Goal: Task Accomplishment & Management: Use online tool/utility

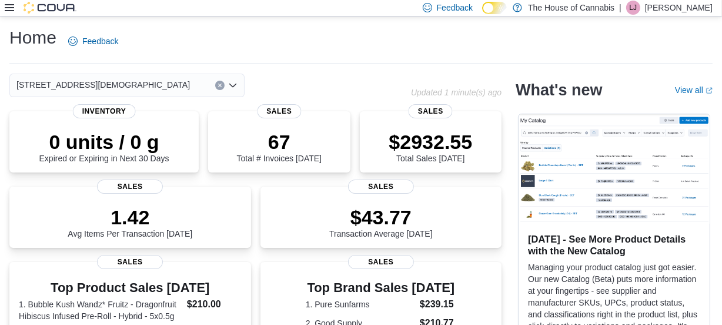
click at [8, 11] on icon at bounding box center [9, 7] width 9 height 7
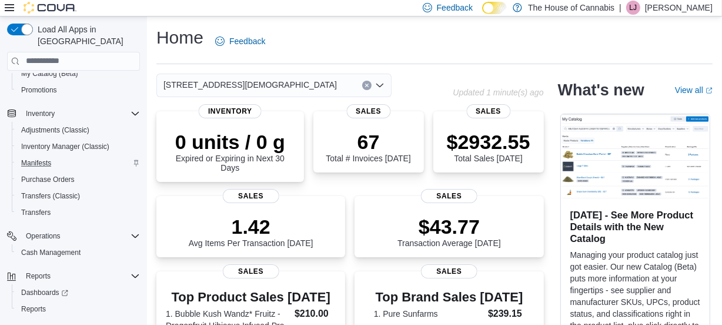
scroll to position [126, 0]
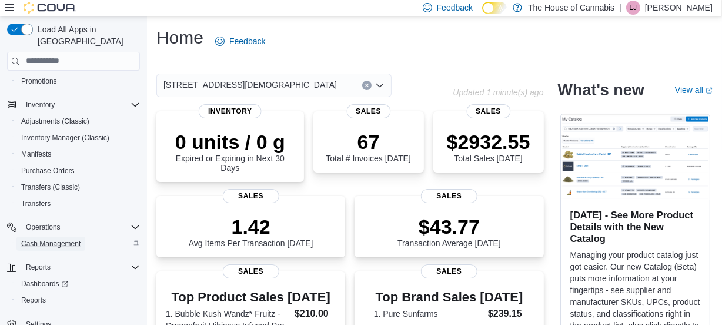
click at [64, 239] on span "Cash Management" at bounding box center [50, 243] width 59 height 9
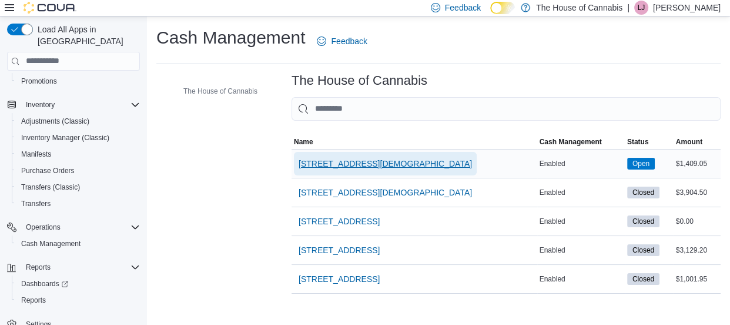
click at [362, 166] on span "[STREET_ADDRESS][DEMOGRAPHIC_DATA]" at bounding box center [385, 164] width 173 height 12
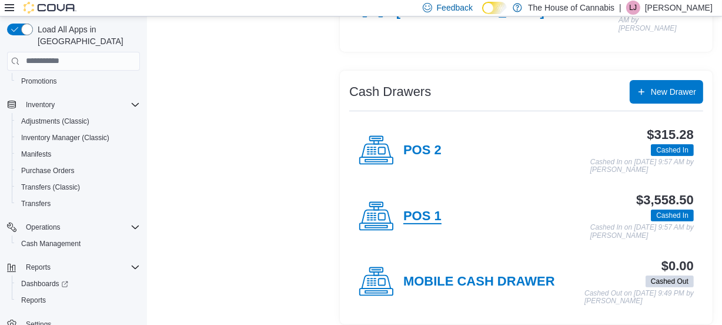
click at [424, 211] on h4 "POS 1" at bounding box center [422, 216] width 38 height 15
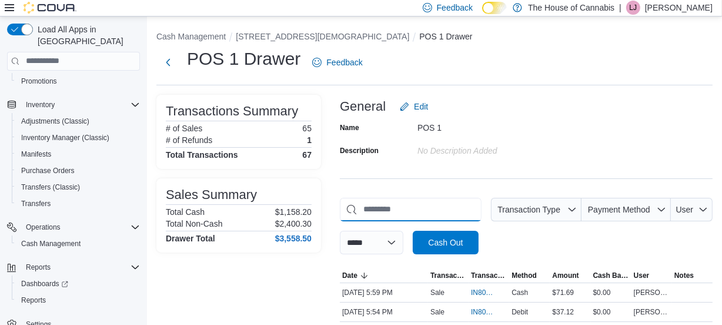
click at [392, 216] on input "This is a search bar. As you type, the results lower in the page will automatic…" at bounding box center [411, 210] width 142 height 24
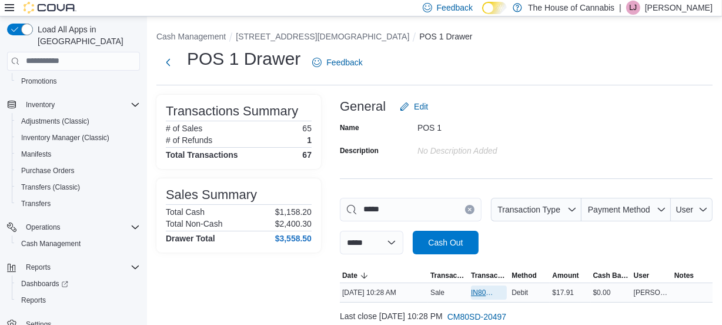
click at [480, 290] on span "IN80SD-242311" at bounding box center [483, 292] width 24 height 9
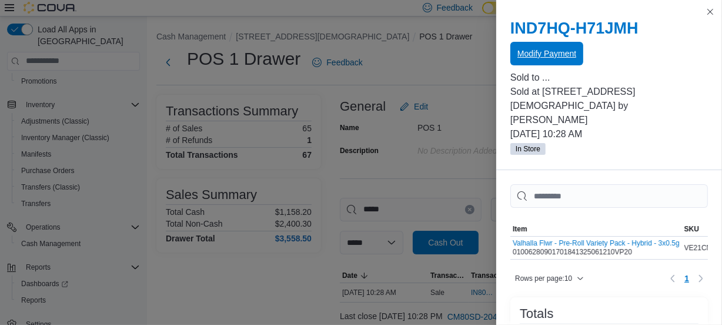
click at [573, 57] on span "Modify Payment" at bounding box center [546, 54] width 59 height 12
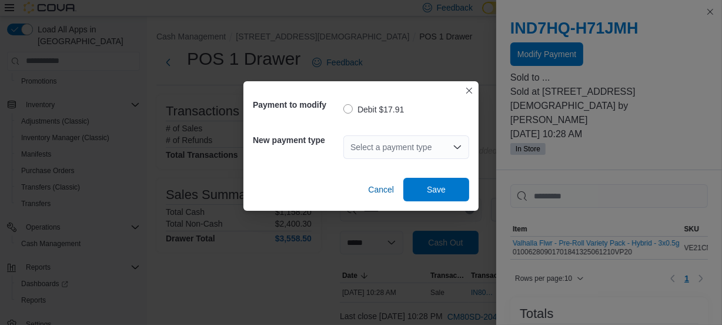
click at [418, 150] on div "Select a payment type" at bounding box center [406, 147] width 126 height 24
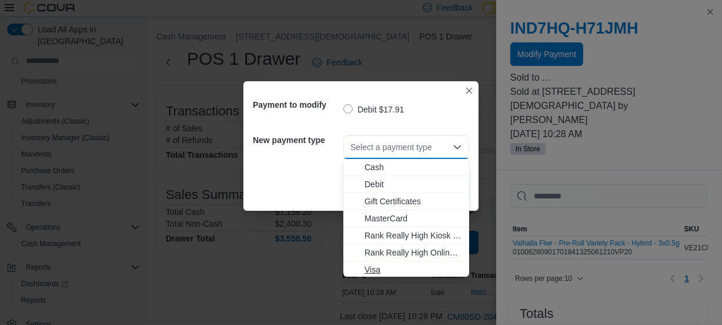
click at [406, 269] on span "Visa" at bounding box center [414, 269] width 98 height 12
click at [406, 270] on span "Visa" at bounding box center [414, 269] width 98 height 12
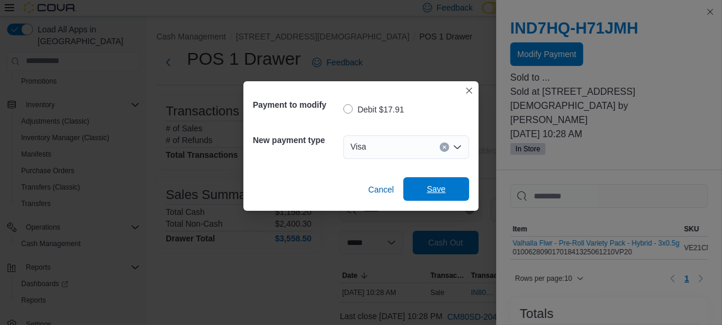
click at [430, 191] on span "Save" at bounding box center [436, 189] width 19 height 12
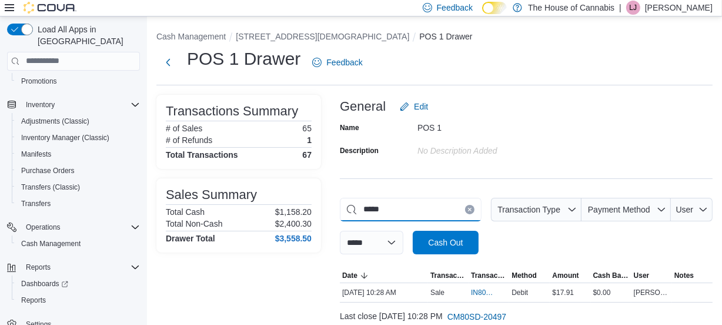
click at [406, 205] on input "*****" at bounding box center [411, 210] width 142 height 24
type input "*"
click at [482, 290] on span "IN80SD-242316" at bounding box center [483, 292] width 24 height 9
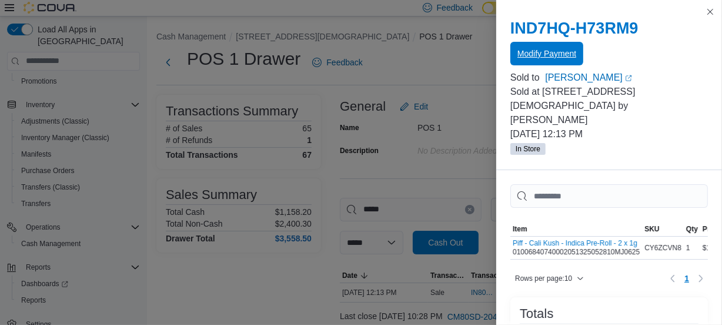
click at [540, 59] on span "Modify Payment" at bounding box center [546, 54] width 59 height 12
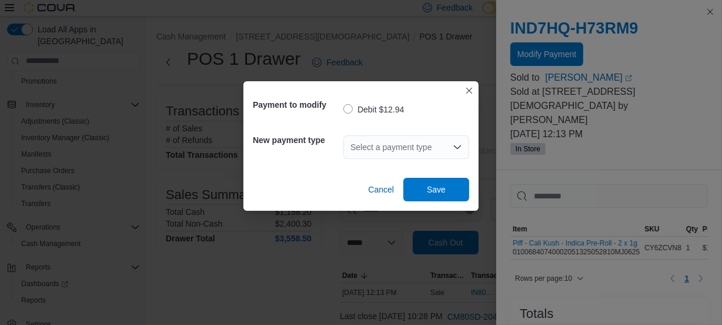
click at [390, 143] on div "Select a payment type" at bounding box center [406, 147] width 126 height 24
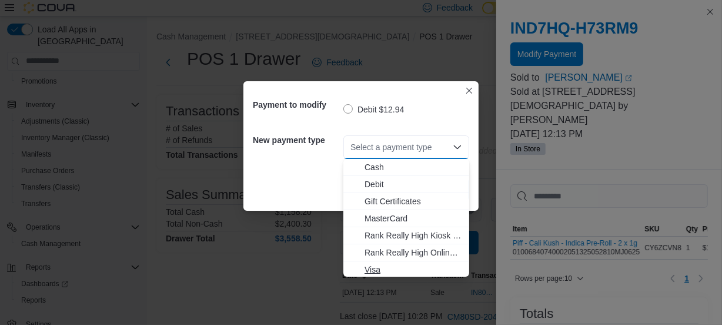
click at [404, 262] on button "Visa" at bounding box center [406, 269] width 126 height 17
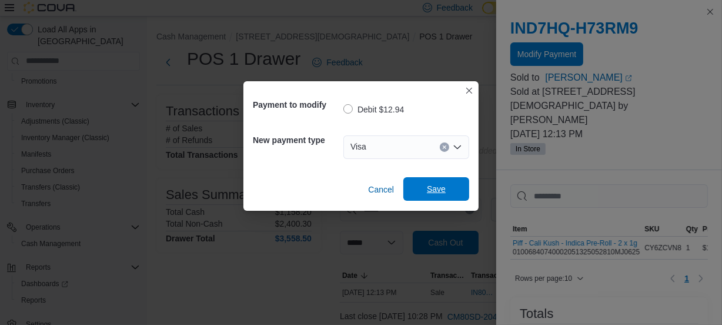
click at [440, 188] on span "Save" at bounding box center [436, 189] width 19 height 12
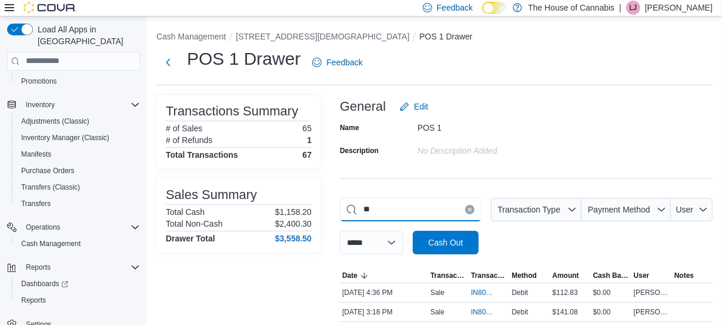
type input "*"
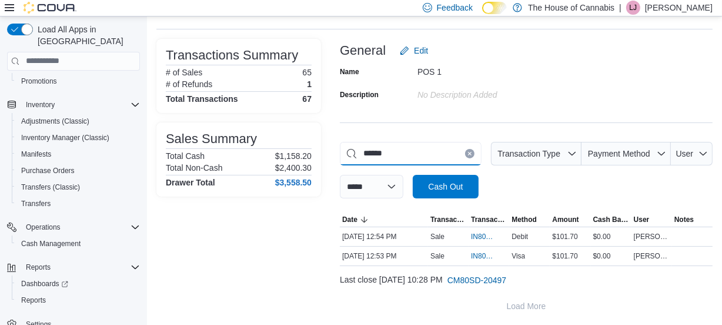
scroll to position [57, 0]
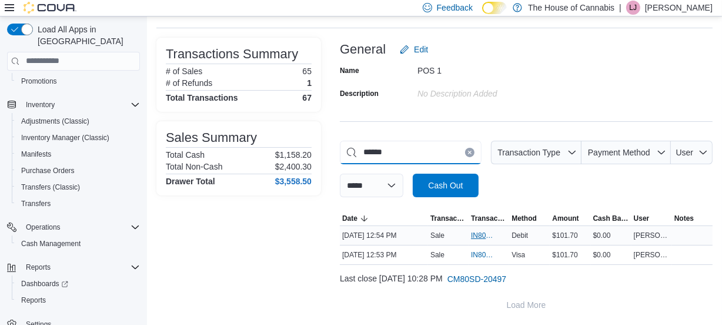
type input "******"
click at [482, 235] on span "IN80SD-242319" at bounding box center [483, 235] width 24 height 9
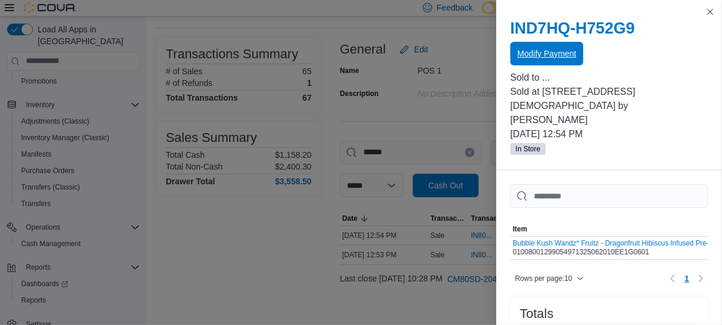
click at [547, 56] on span "Modify Payment" at bounding box center [546, 54] width 59 height 12
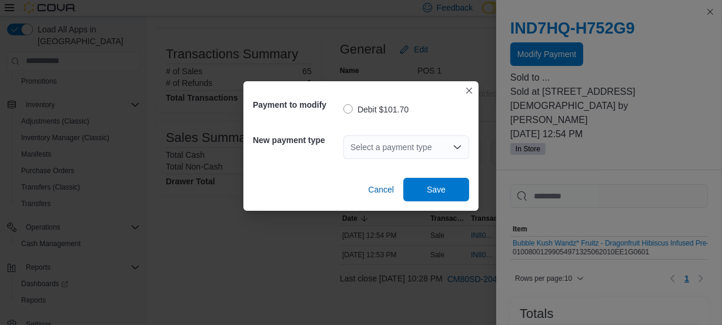
click at [405, 141] on div "Select a payment type" at bounding box center [406, 147] width 126 height 24
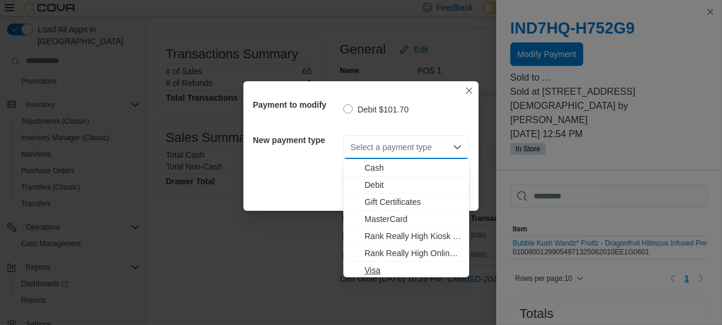
click at [391, 271] on span "Visa" at bounding box center [414, 270] width 98 height 12
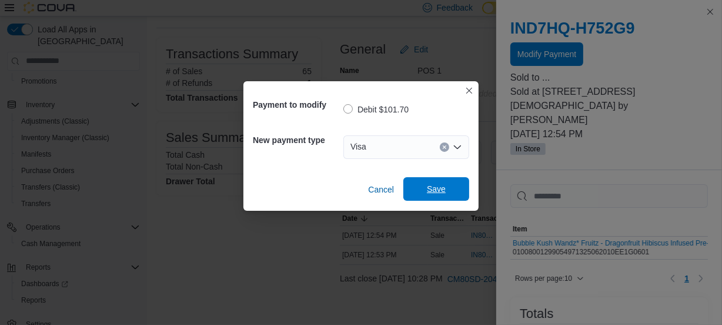
click at [433, 191] on span "Save" at bounding box center [436, 189] width 19 height 12
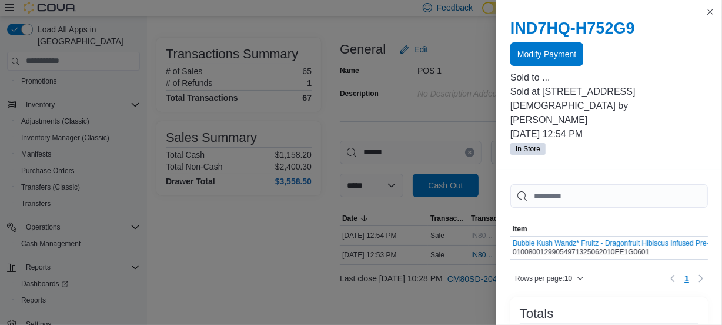
scroll to position [0, 0]
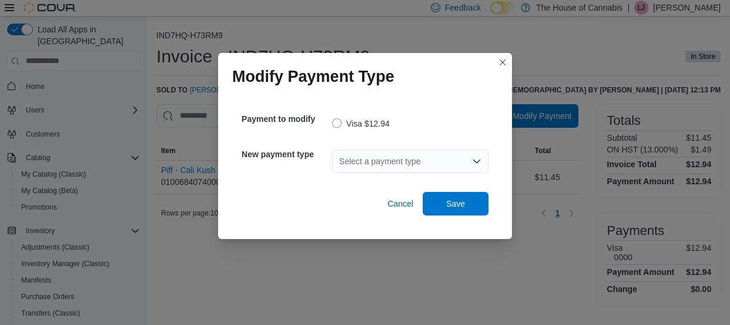
click at [382, 162] on div "Select a payment type" at bounding box center [410, 161] width 156 height 24
click at [382, 164] on div "Select a payment type" at bounding box center [410, 161] width 156 height 24
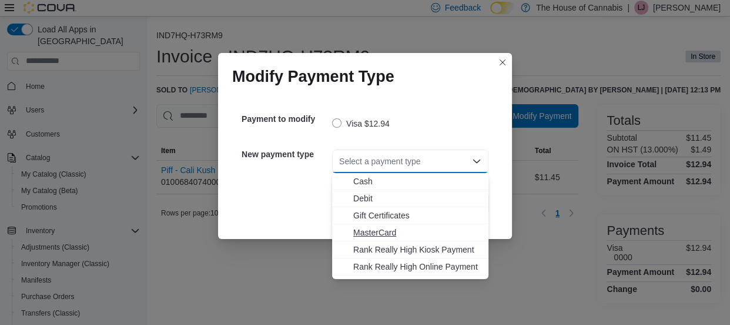
click at [423, 232] on span "MasterCard" at bounding box center [417, 232] width 128 height 12
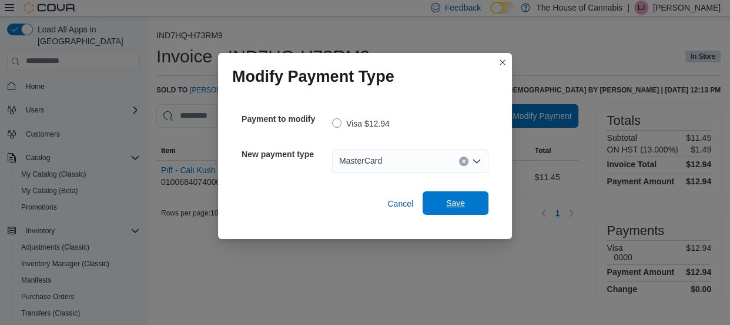
click at [447, 207] on span "Save" at bounding box center [455, 203] width 19 height 12
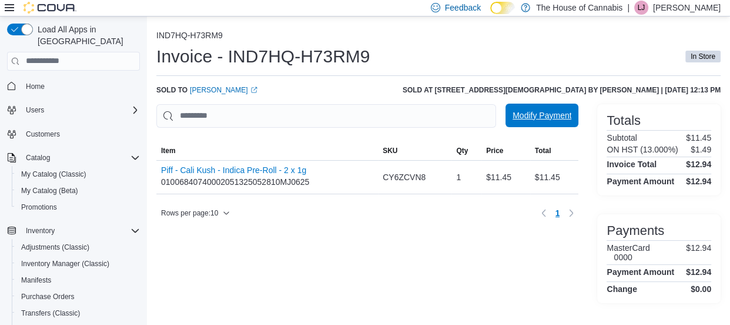
click at [525, 116] on span "Modify Payment" at bounding box center [542, 115] width 59 height 12
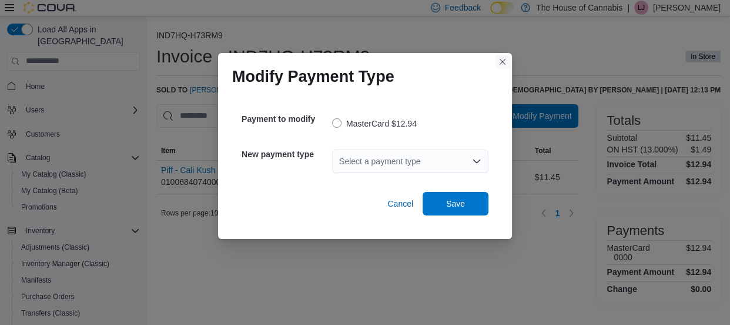
click at [503, 64] on button "Closes this modal window" at bounding box center [503, 62] width 14 height 14
